Goal: Go to known website: Access a specific website the user already knows

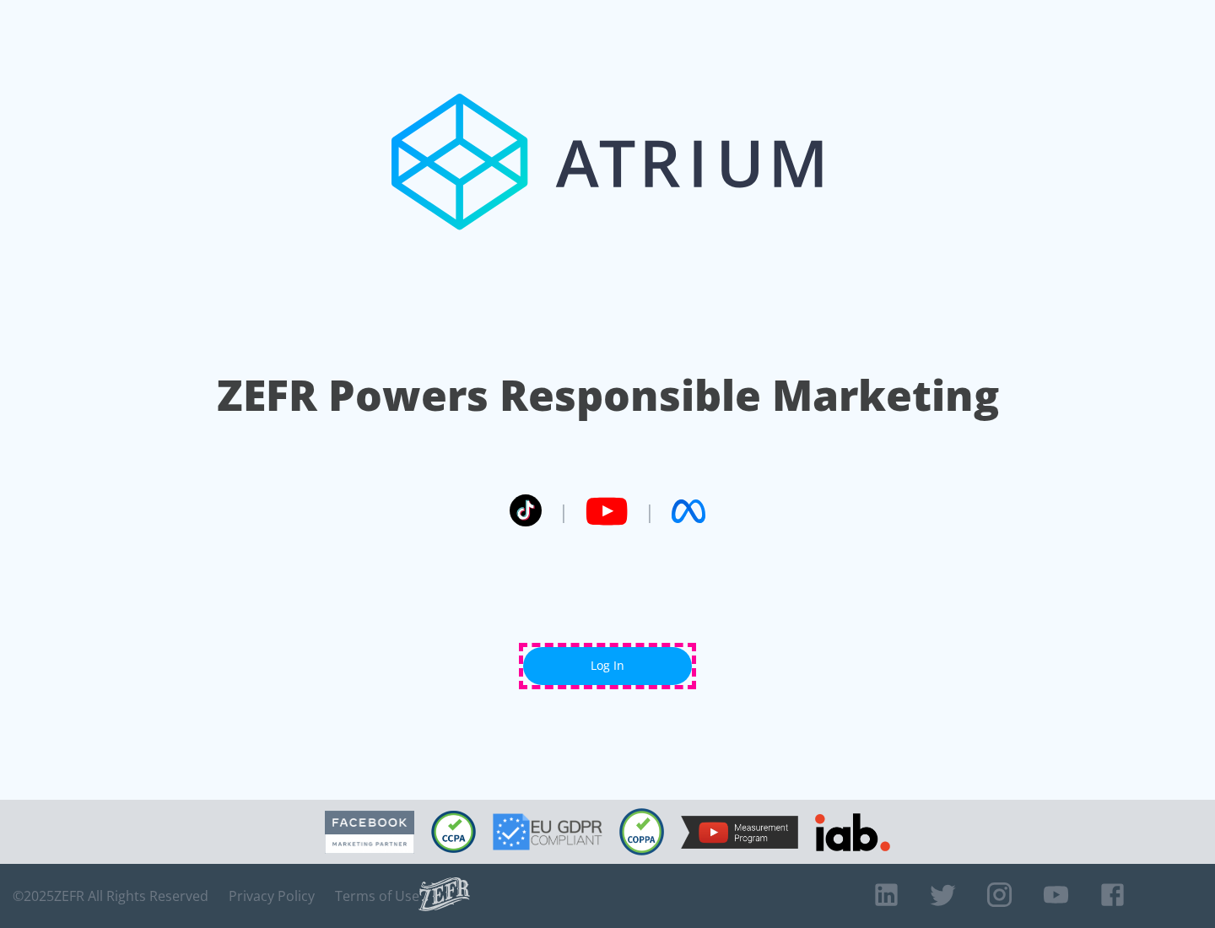
click at [607, 666] on link "Log In" at bounding box center [607, 666] width 169 height 38
